Goal: Information Seeking & Learning: Learn about a topic

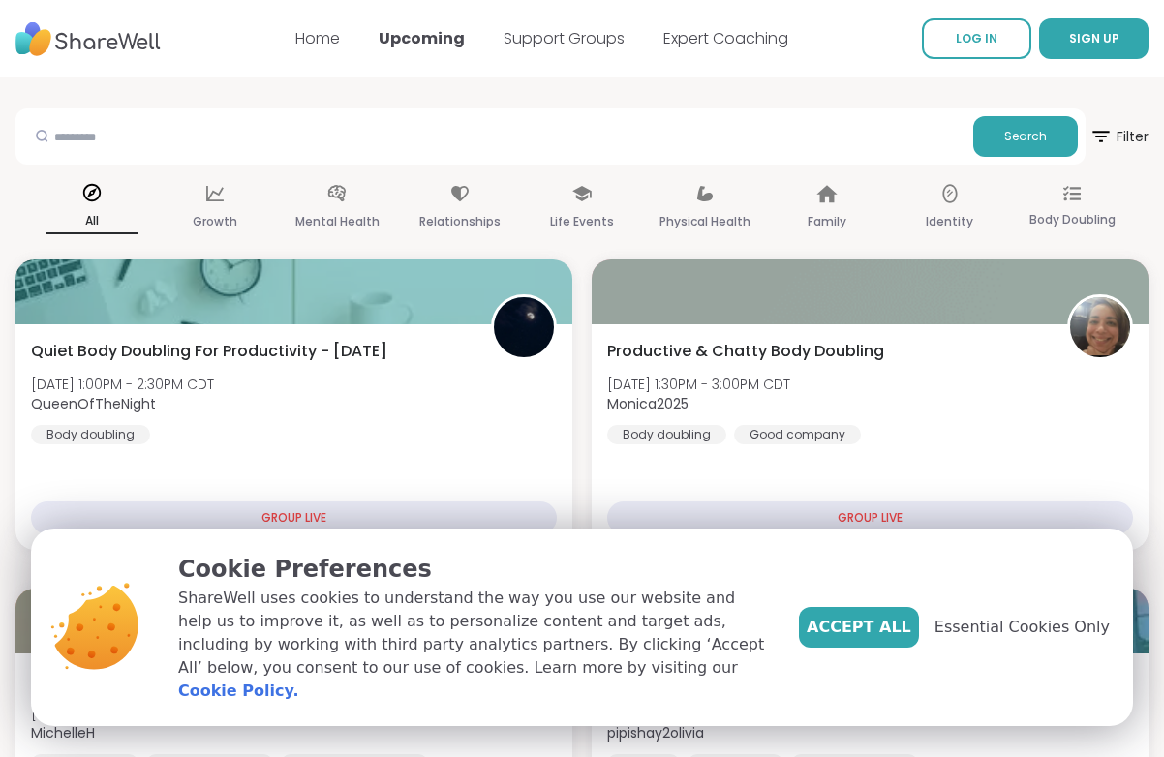
click at [768, 587] on p "Cookie Preferences" at bounding box center [473, 569] width 590 height 35
click at [902, 639] on span "Accept All" at bounding box center [859, 627] width 105 height 23
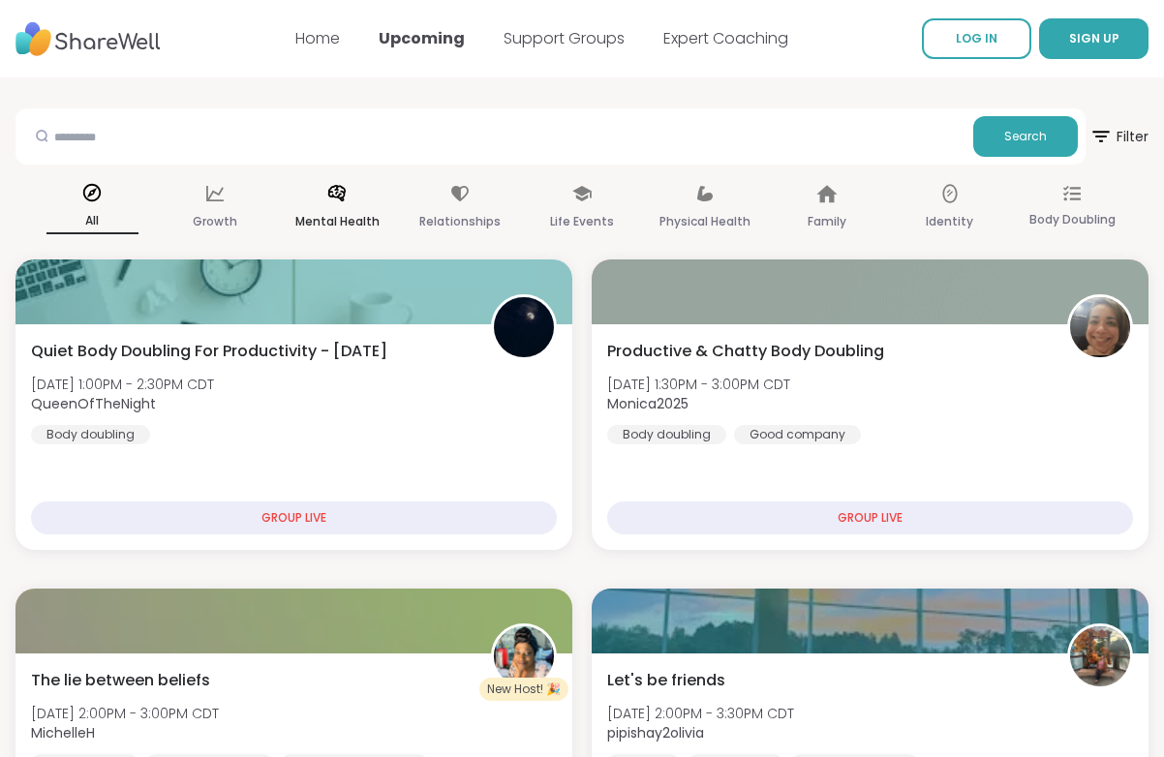
click at [339, 219] on p "Mental Health" at bounding box center [337, 221] width 84 height 23
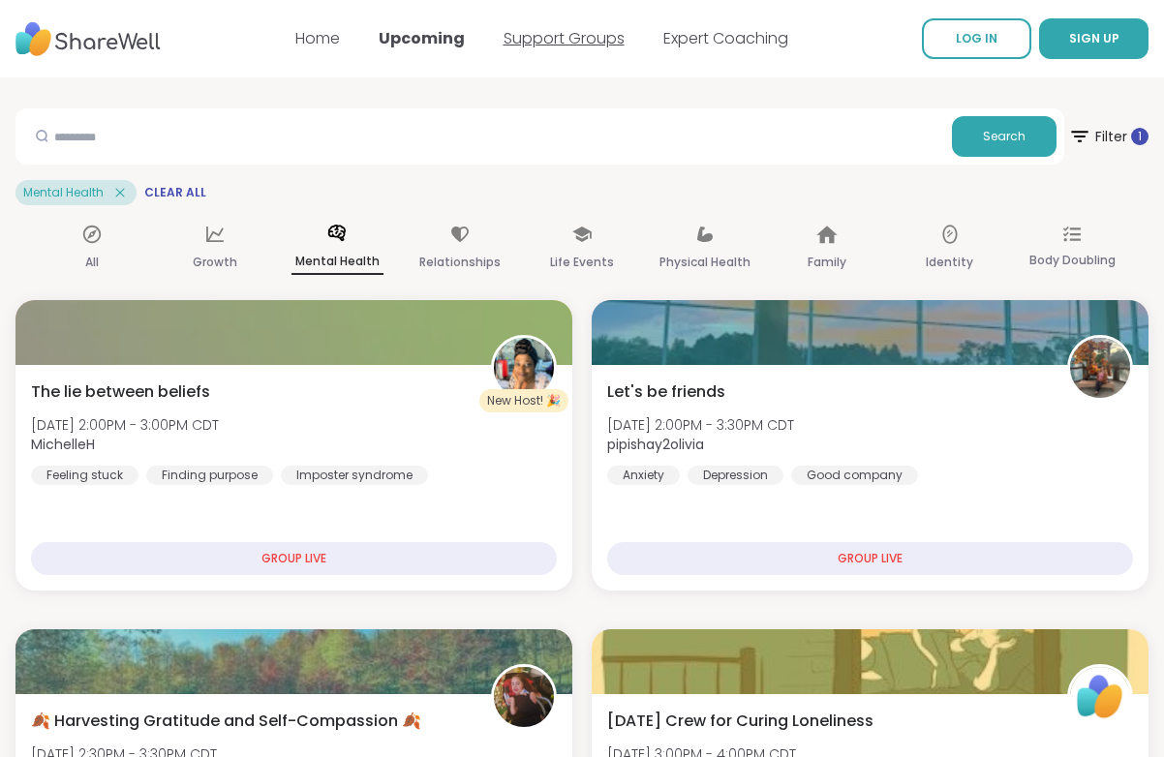
click at [567, 35] on link "Support Groups" at bounding box center [564, 38] width 121 height 22
